Goal: Transaction & Acquisition: Purchase product/service

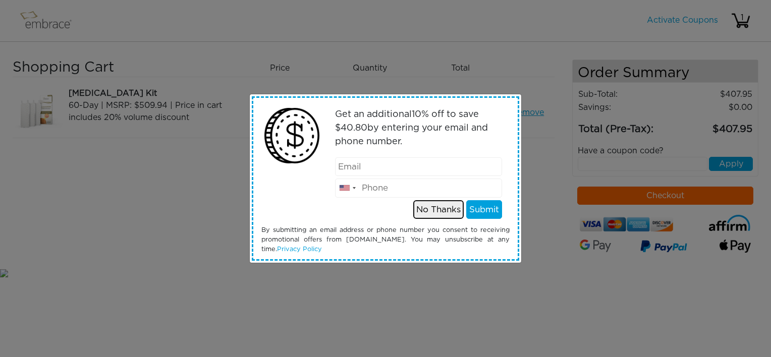
click at [428, 212] on button "No Thanks" at bounding box center [438, 209] width 50 height 19
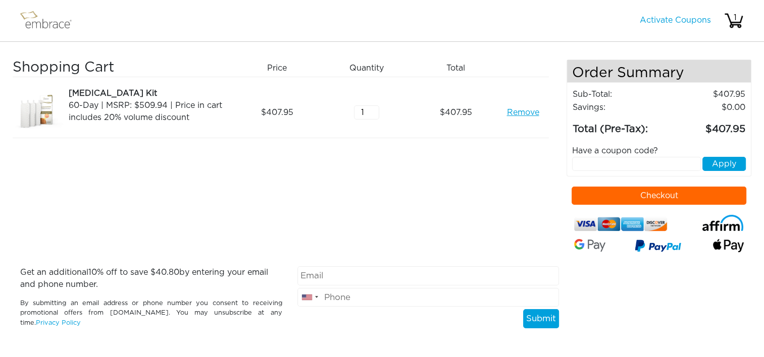
click at [596, 195] on button "Checkout" at bounding box center [658, 196] width 175 height 18
click at [530, 115] on link "Remove" at bounding box center [522, 113] width 32 height 12
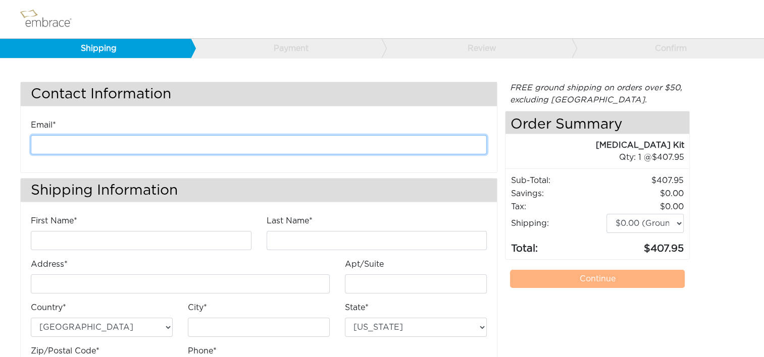
click at [227, 144] on input "email" at bounding box center [259, 144] width 456 height 19
type input "[EMAIL_ADDRESS][DOMAIN_NAME]"
type input "[PERSON_NAME]"
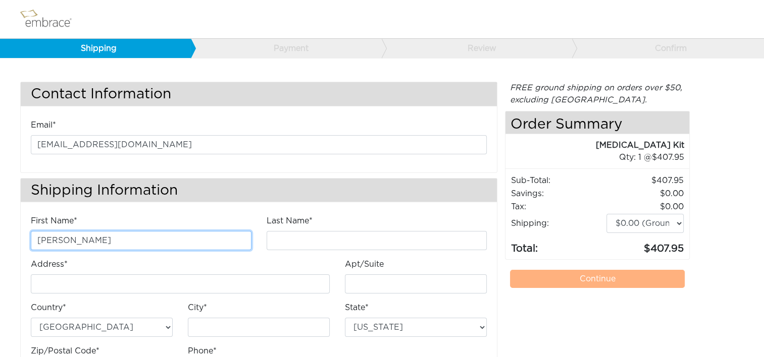
type input "[PERSON_NAME]"
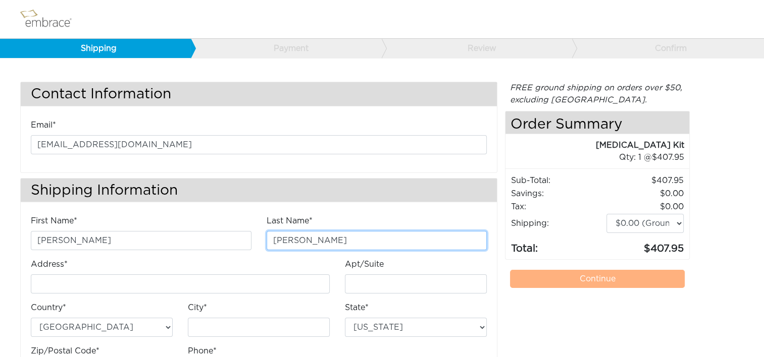
type input "[STREET_ADDRESS]"
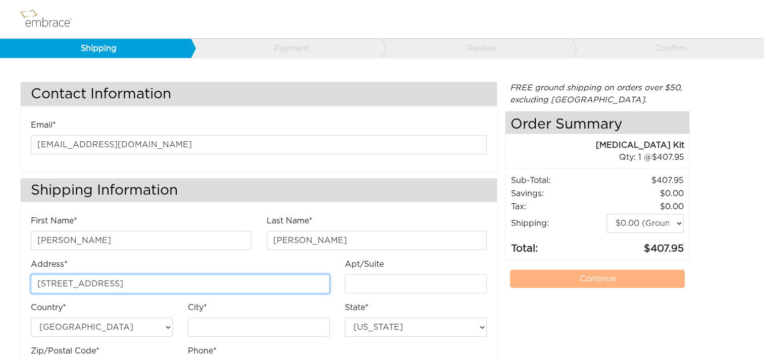
type input "E"
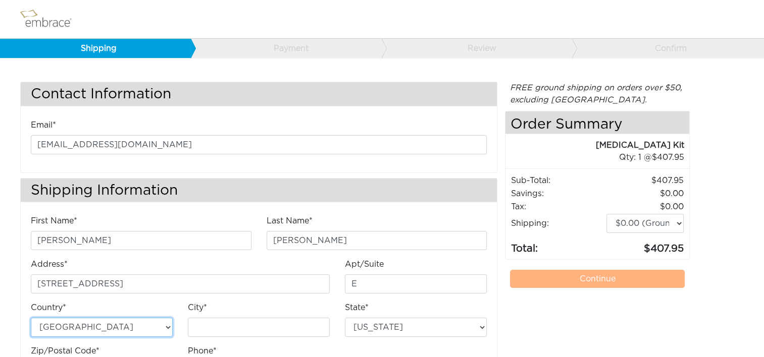
type input "Chantilly"
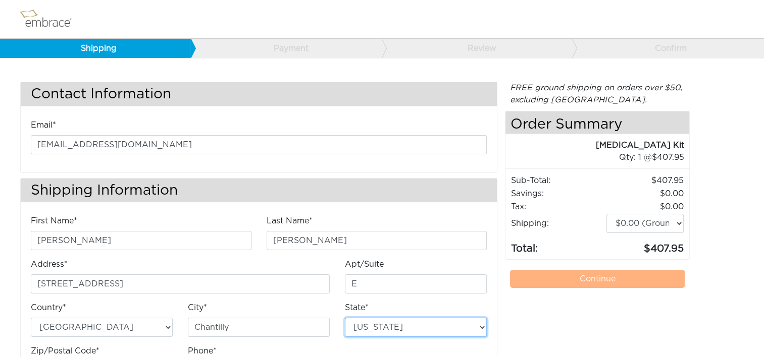
select select "VA"
type input "20151"
type input "7034490520"
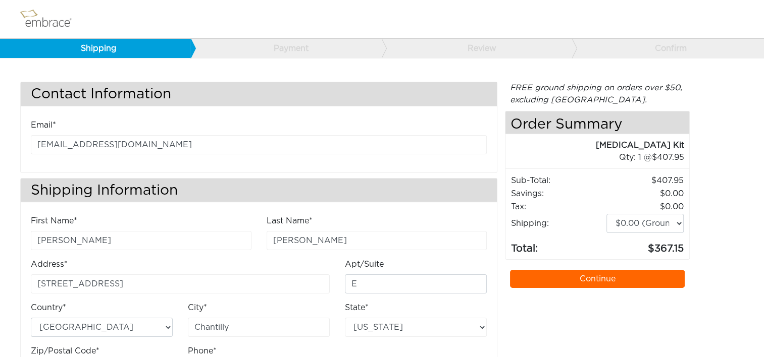
click at [596, 281] on link "Continue" at bounding box center [597, 279] width 175 height 18
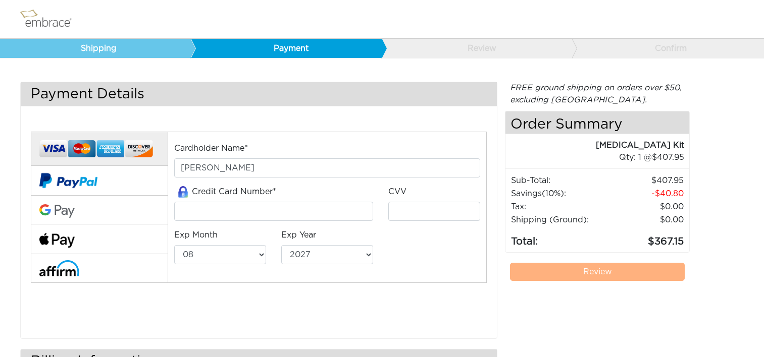
select select "8"
select select "2027"
